Goal: Task Accomplishment & Management: Manage account settings

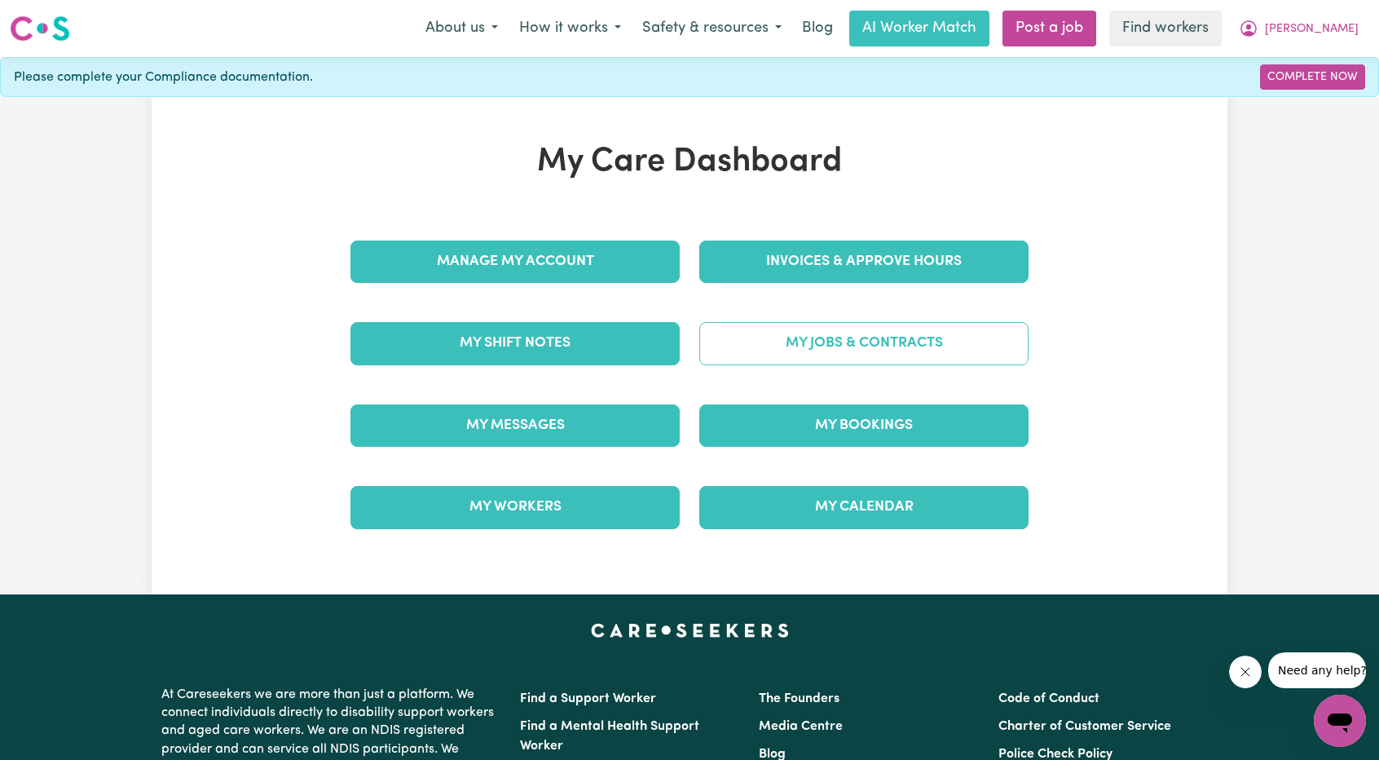
click at [942, 337] on link "My Jobs & Contracts" at bounding box center [863, 343] width 329 height 42
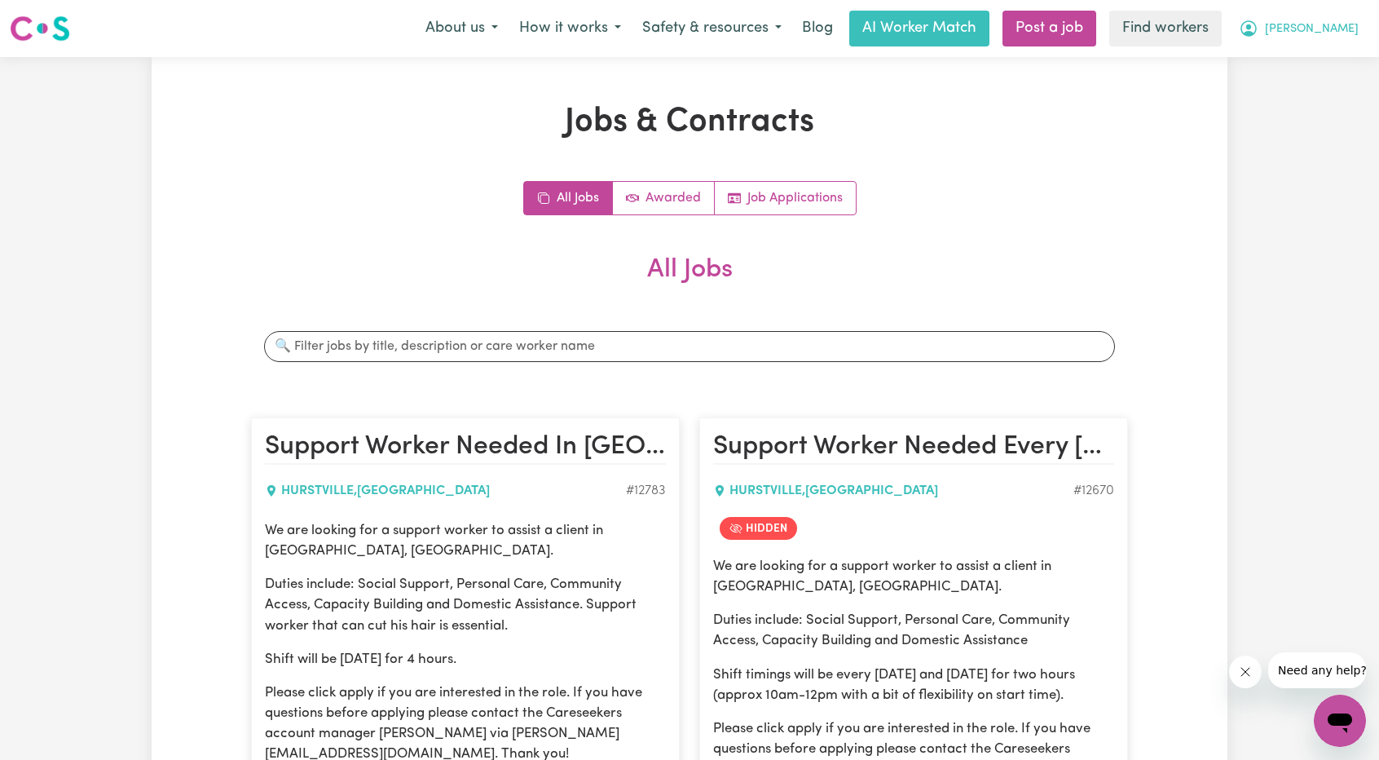
click at [1338, 24] on span "[PERSON_NAME]" at bounding box center [1312, 29] width 94 height 18
click at [1306, 54] on link "My Dashboard" at bounding box center [1304, 63] width 129 height 31
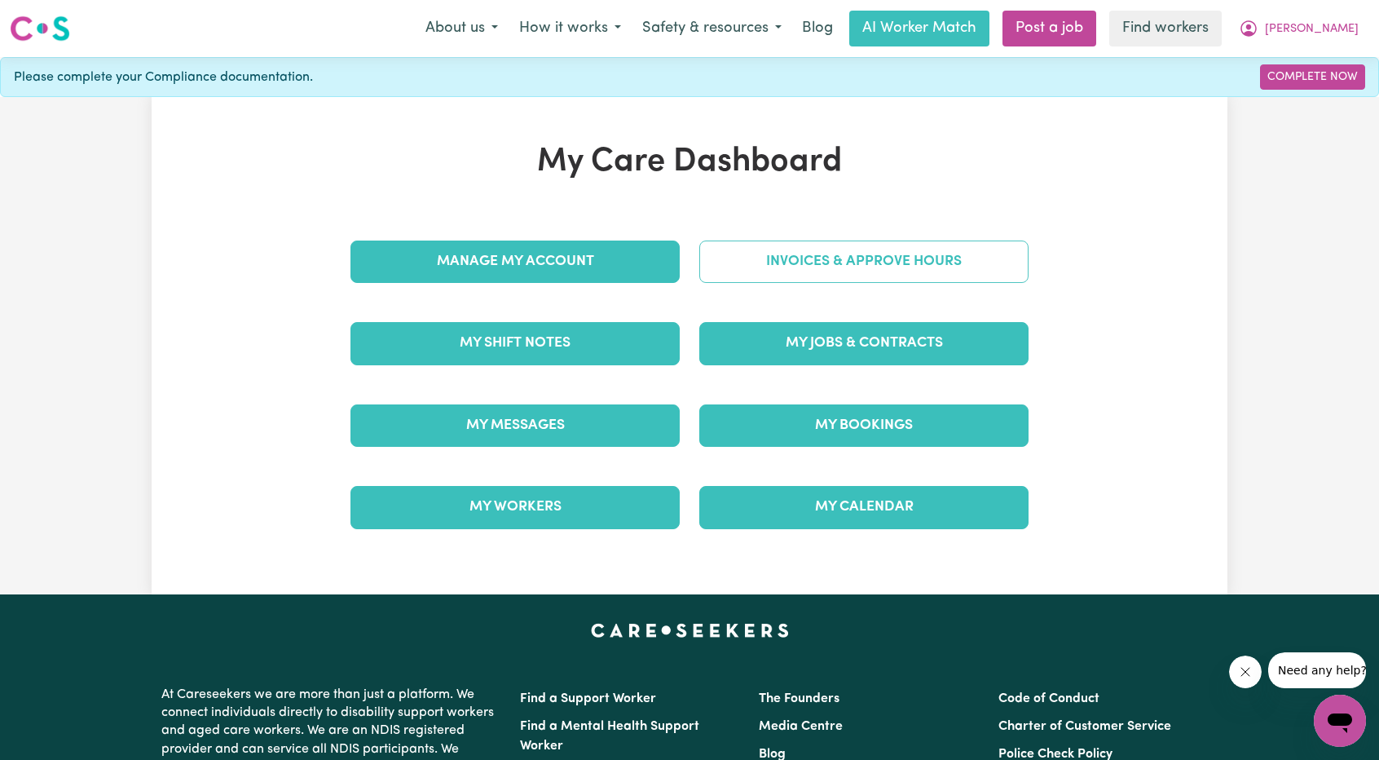
click at [852, 271] on link "Invoices & Approve Hours" at bounding box center [863, 261] width 329 height 42
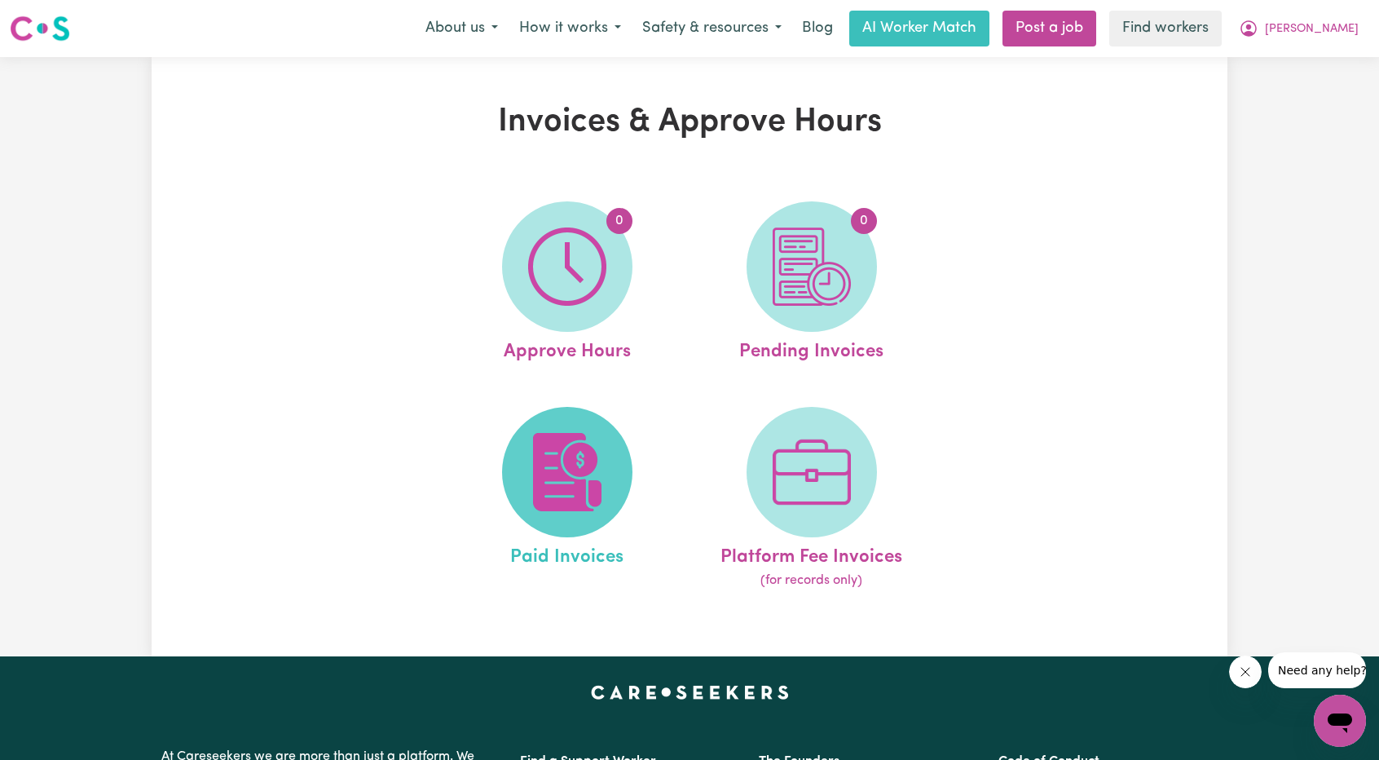
click at [610, 426] on span at bounding box center [567, 472] width 130 height 130
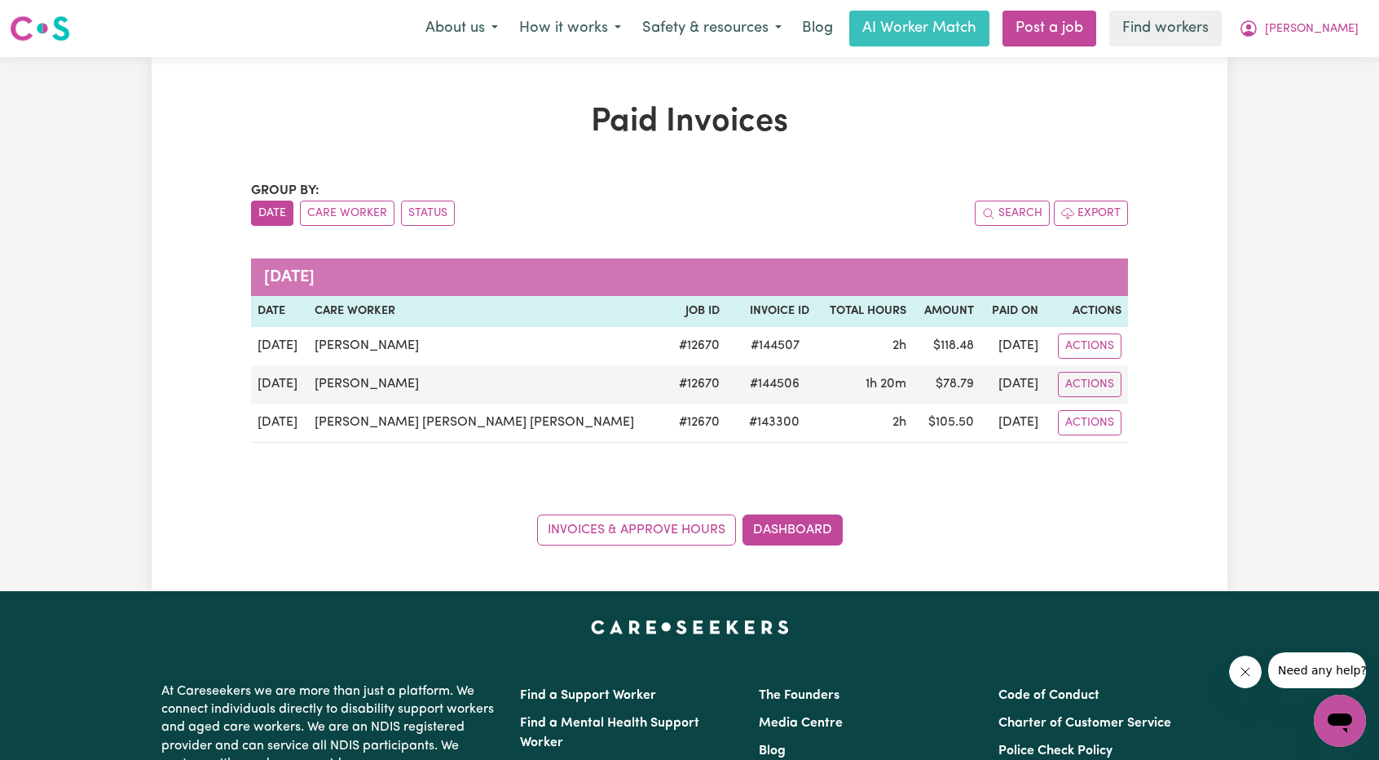
click at [1232, 125] on div "Paid Invoices Group by: Date Care Worker Status Search Export [DATE] Date Care …" at bounding box center [689, 324] width 1379 height 534
click at [1335, 17] on button "[PERSON_NAME]" at bounding box center [1298, 28] width 141 height 34
click at [1325, 55] on link "My Dashboard" at bounding box center [1304, 63] width 129 height 31
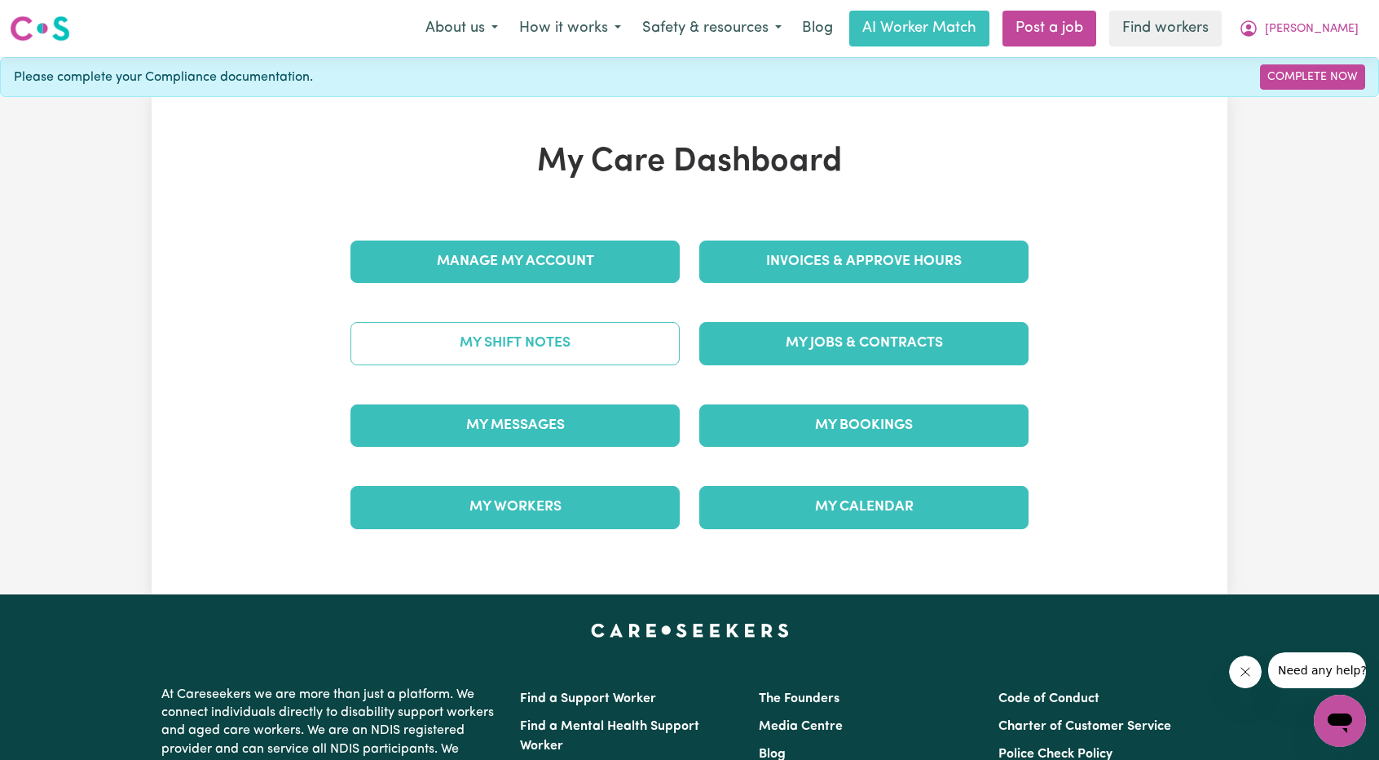
click at [606, 339] on link "My Shift Notes" at bounding box center [514, 343] width 329 height 42
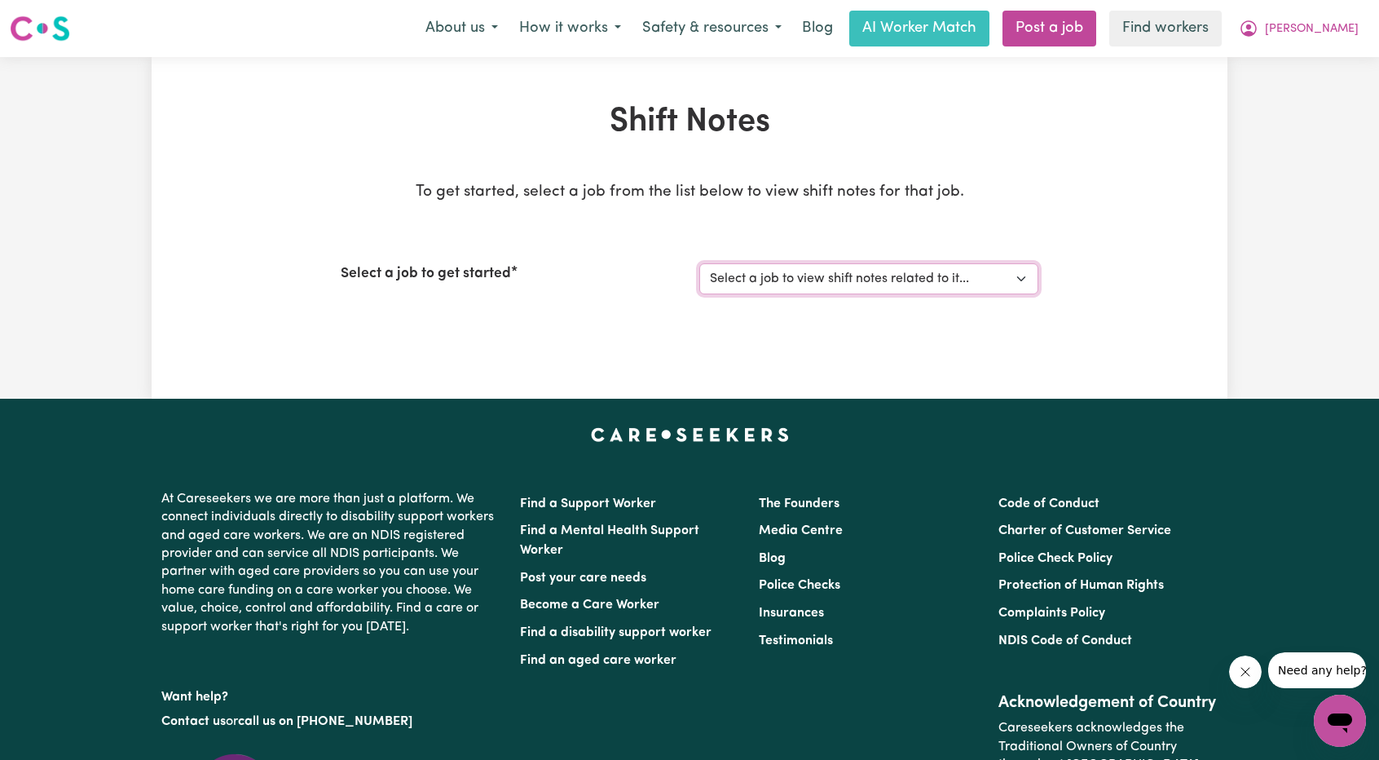
click at [733, 280] on select "Select a job to view shift notes related to it..." at bounding box center [868, 278] width 339 height 31
click at [1301, 159] on div "Shift Notes To get started, select a job from the list below to view shift note…" at bounding box center [689, 228] width 1379 height 342
click at [1346, 15] on button "[PERSON_NAME]" at bounding box center [1298, 28] width 141 height 34
click at [1303, 85] on link "Logout" at bounding box center [1304, 93] width 129 height 31
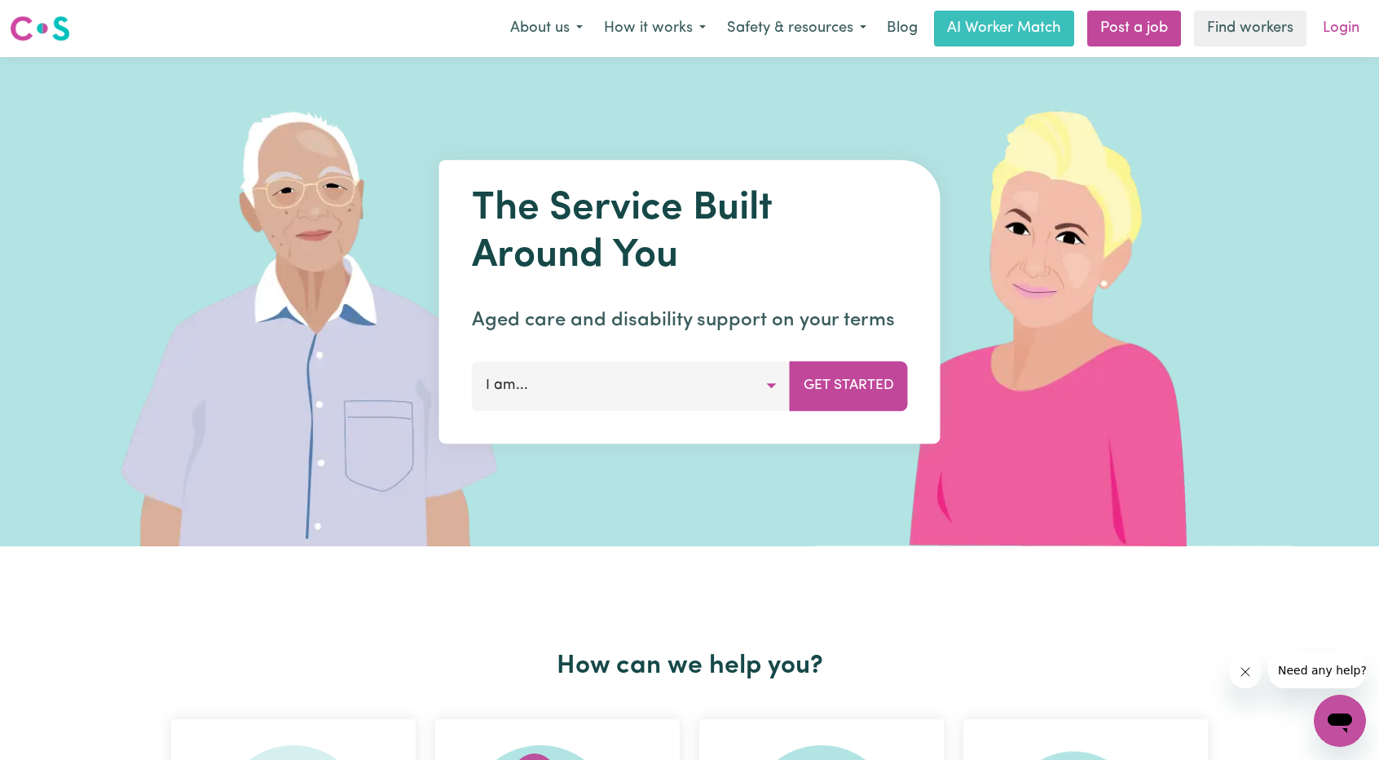
click at [1327, 33] on link "Login" at bounding box center [1341, 29] width 56 height 36
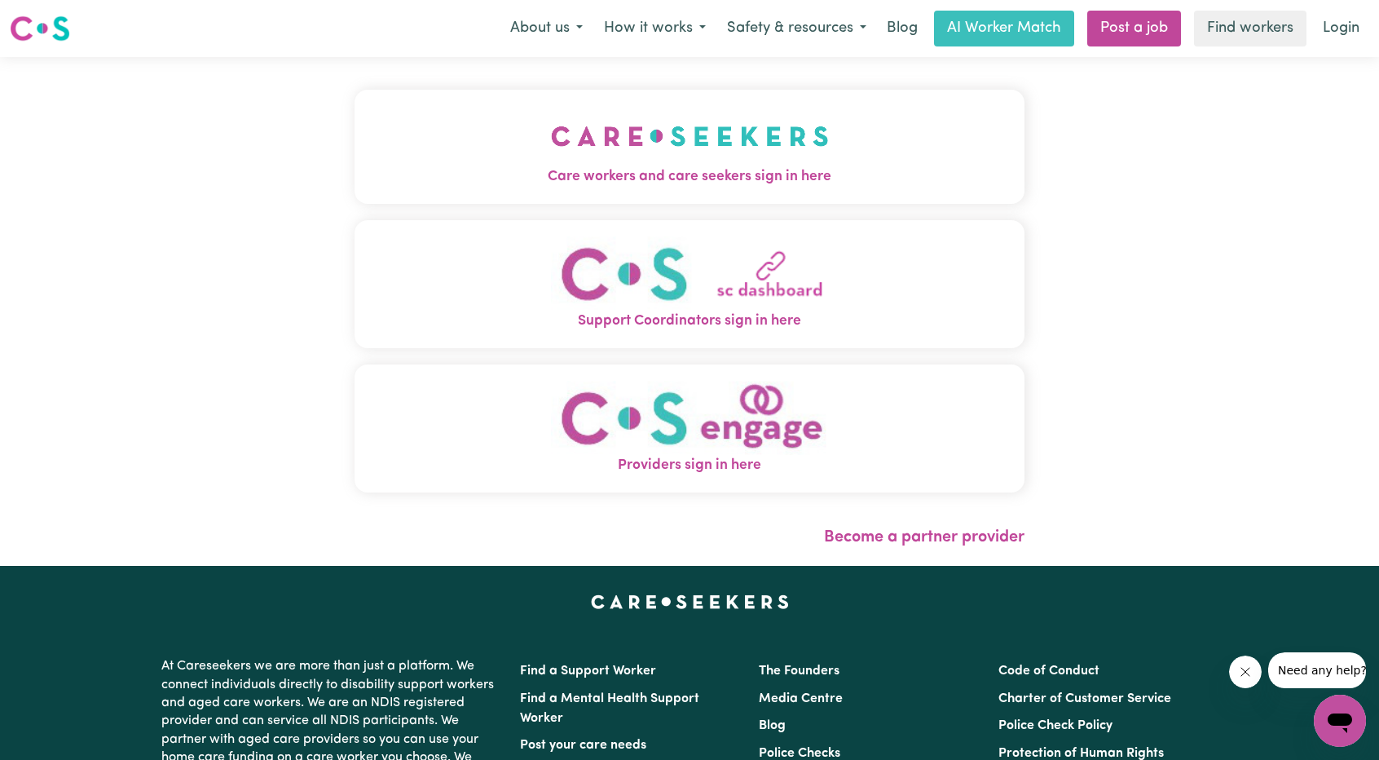
click at [704, 180] on span "Care workers and care seekers sign in here" at bounding box center [690, 176] width 670 height 21
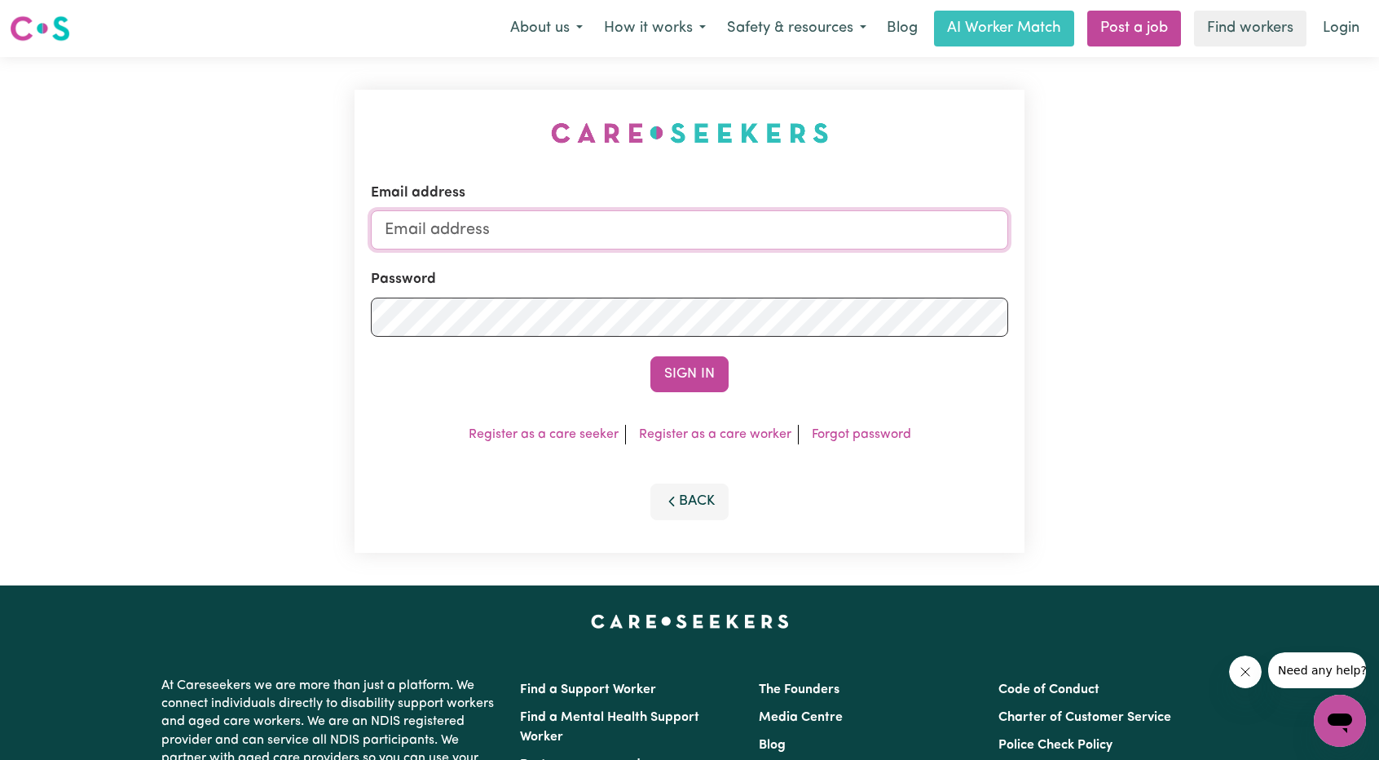
click at [760, 227] on input "Email address" at bounding box center [689, 229] width 637 height 39
drag, startPoint x: 470, startPoint y: 228, endPoint x: 789, endPoint y: 211, distance: 320.0
click at [796, 211] on input "[EMAIL_ADDRESS][PERSON_NAME][DOMAIN_NAME]" at bounding box center [689, 229] width 637 height 39
type input "superuser~[EMAIL_ADDRESS][DOMAIN_NAME]"
click at [678, 384] on button "Sign In" at bounding box center [689, 374] width 78 height 36
